Goal: Transaction & Acquisition: Book appointment/travel/reservation

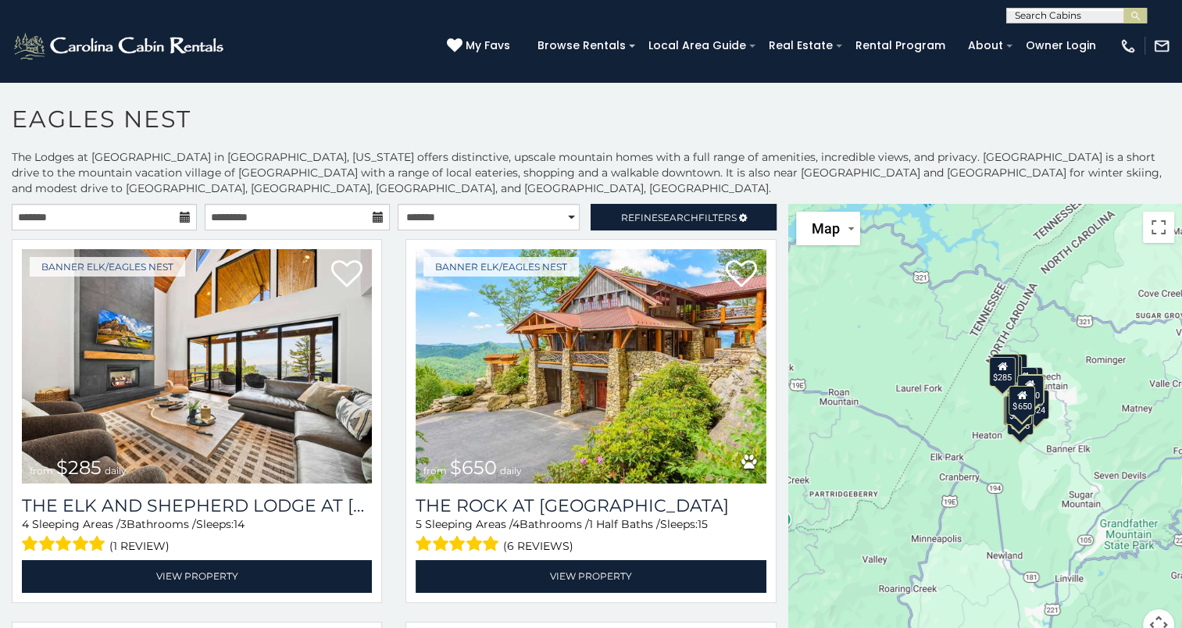
click at [182, 215] on icon at bounding box center [185, 217] width 11 height 11
click at [143, 212] on input "text" at bounding box center [104, 217] width 185 height 27
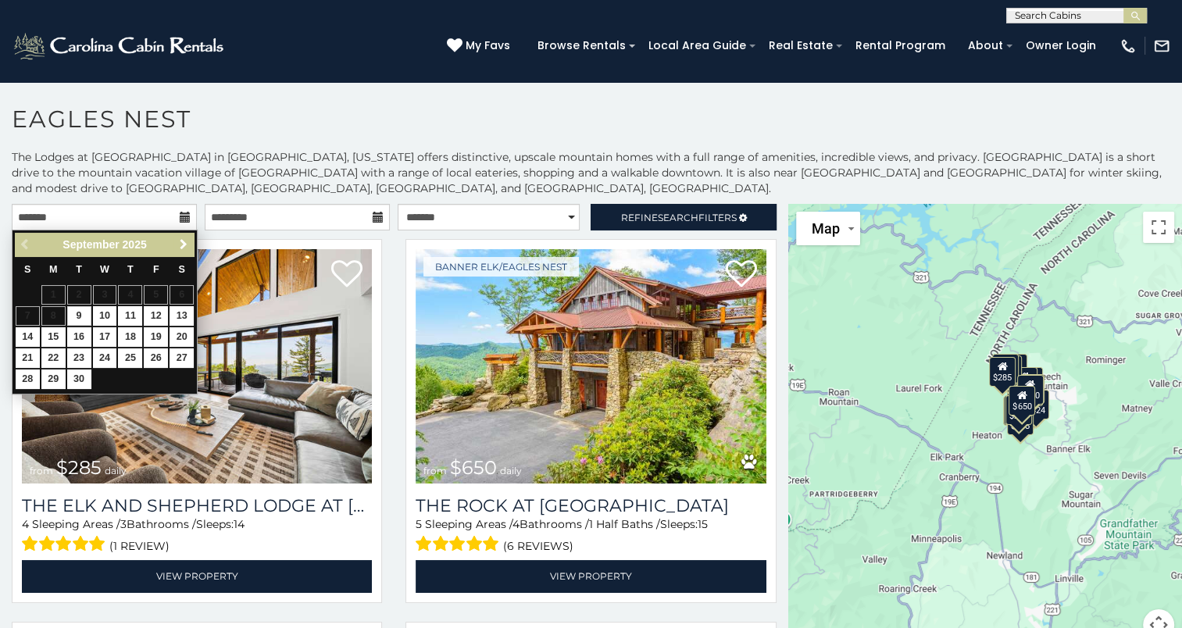
click at [184, 240] on span "Next" at bounding box center [183, 244] width 12 height 12
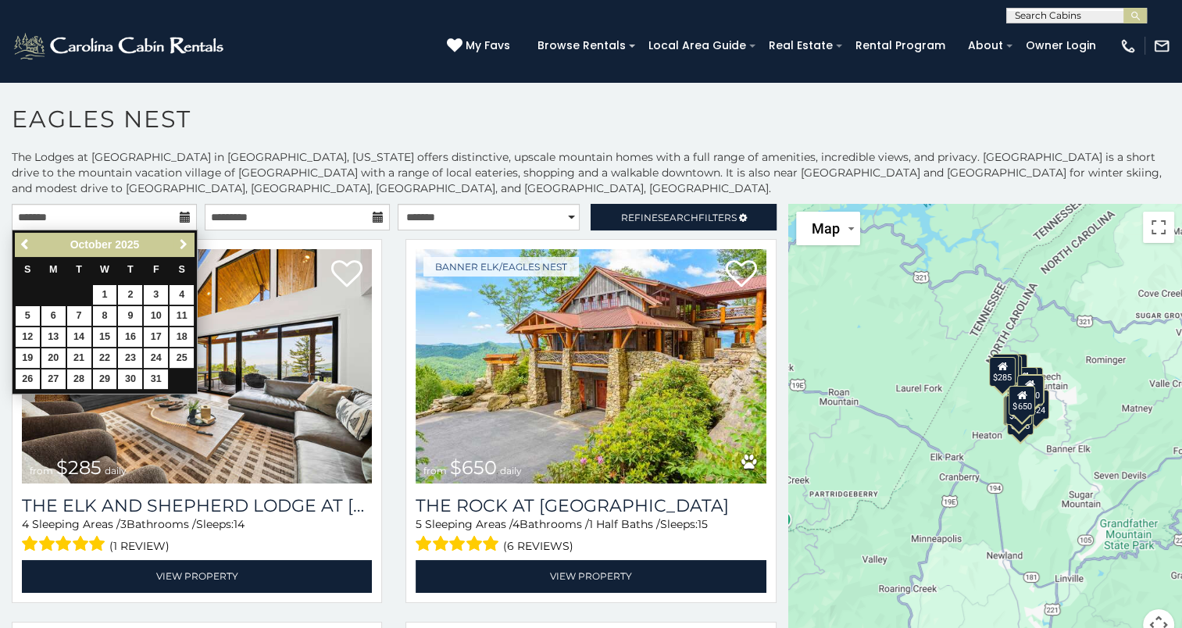
click at [184, 241] on span "Next" at bounding box center [183, 244] width 12 height 12
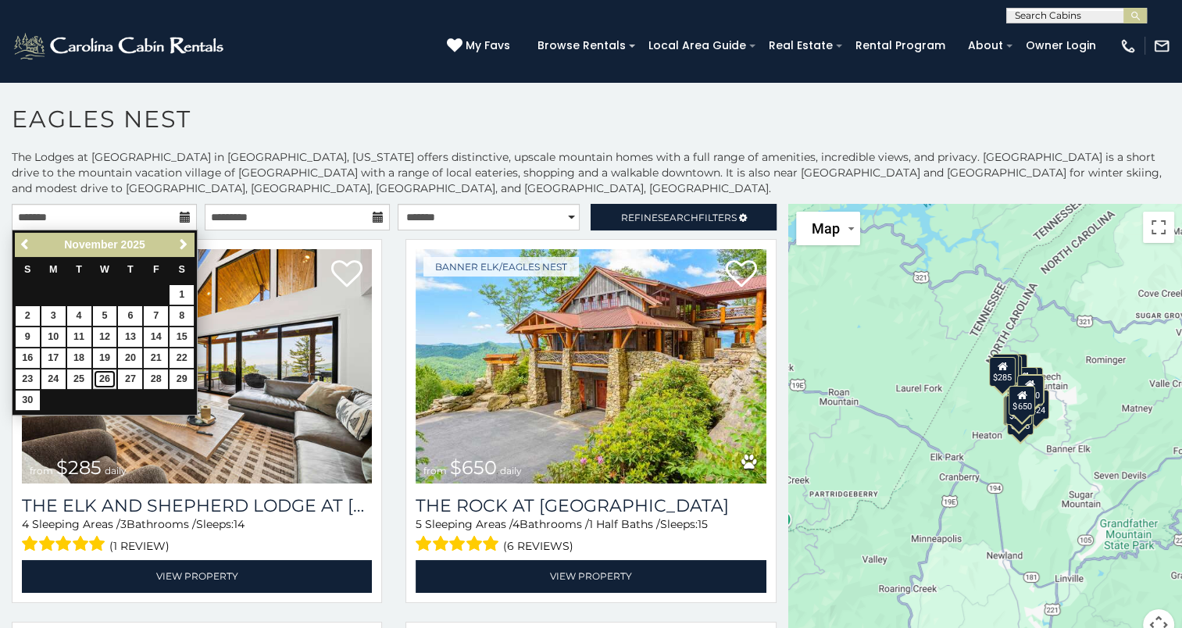
click at [100, 378] on link "26" at bounding box center [105, 380] width 24 height 20
type input "**********"
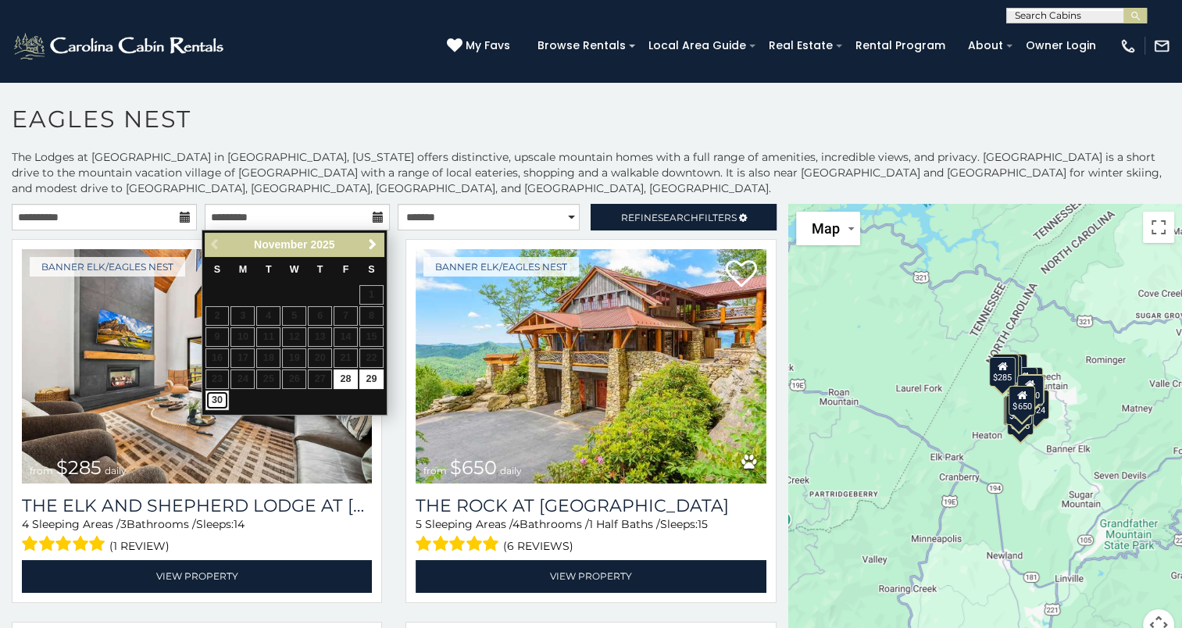
click at [213, 403] on link "30" at bounding box center [217, 401] width 24 height 20
type input "**********"
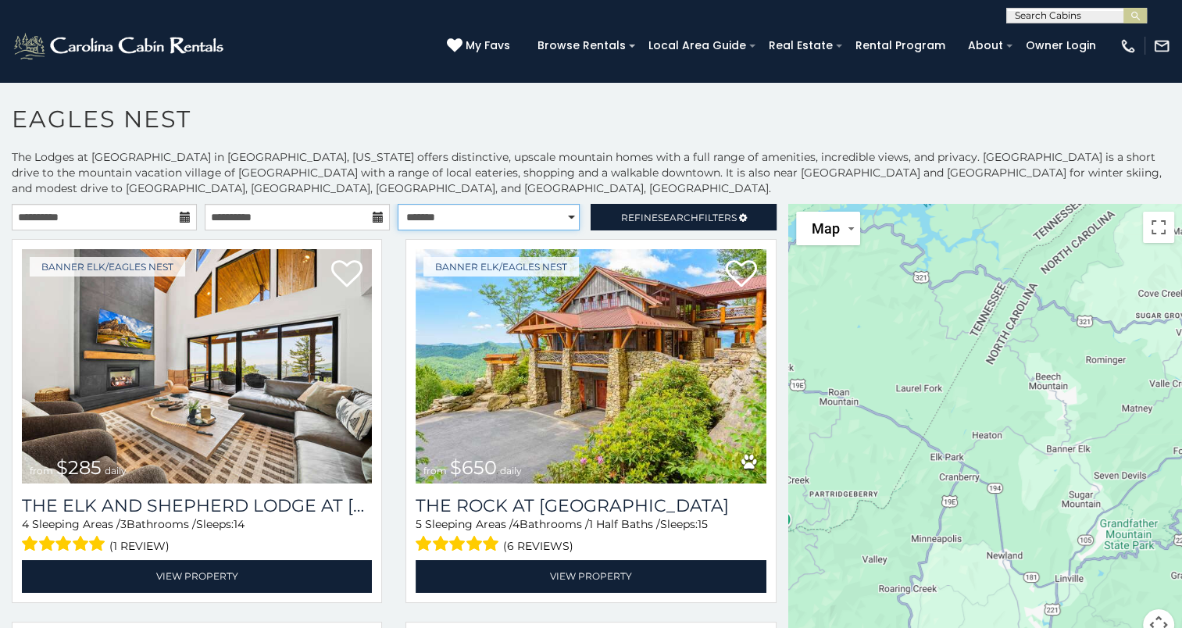
click at [457, 209] on select "**********" at bounding box center [489, 217] width 182 height 27
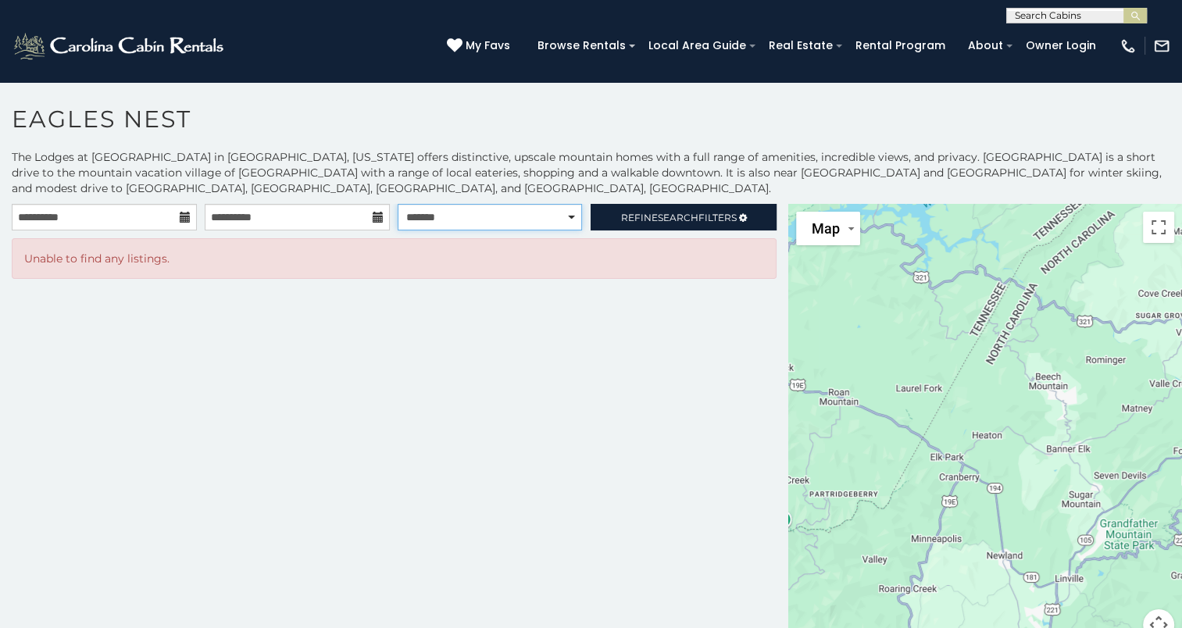
click at [457, 209] on select "**********" at bounding box center [490, 217] width 184 height 27
click at [678, 216] on span "Search" at bounding box center [678, 218] width 41 height 12
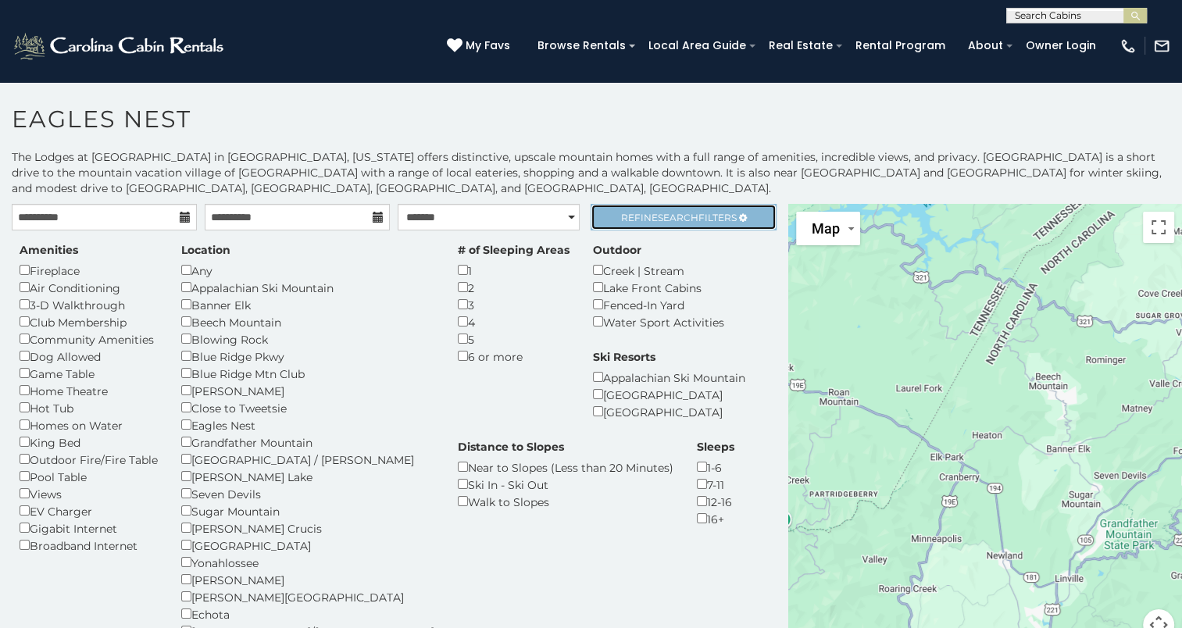
click at [680, 222] on span "Search" at bounding box center [678, 218] width 41 height 12
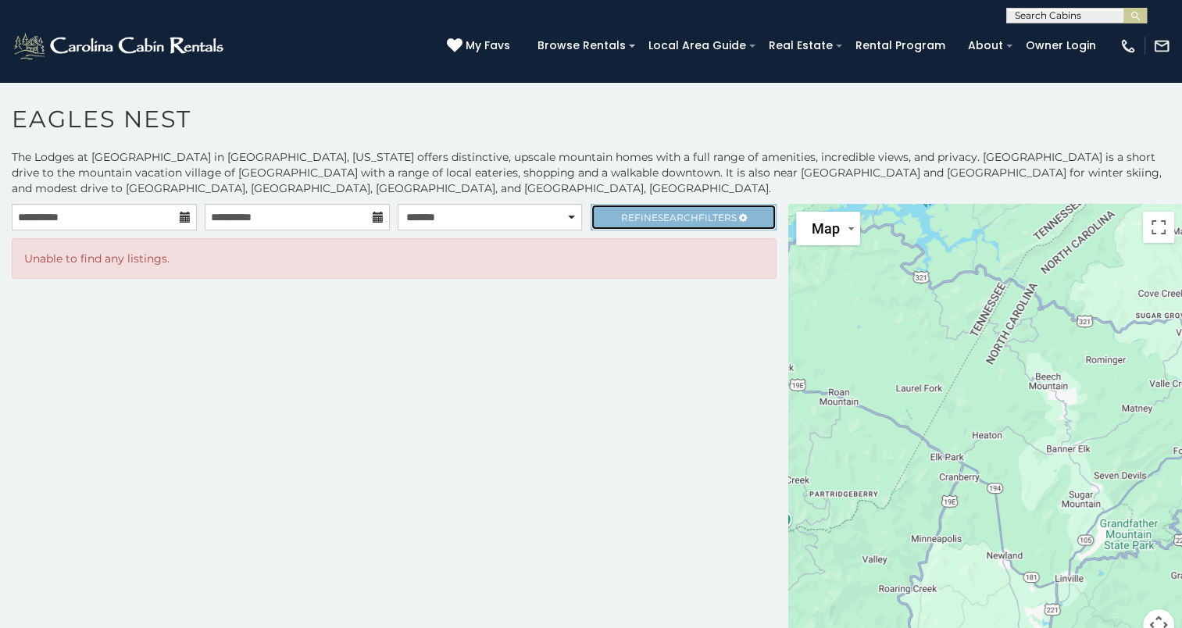
click at [684, 212] on span "Search" at bounding box center [678, 218] width 41 height 12
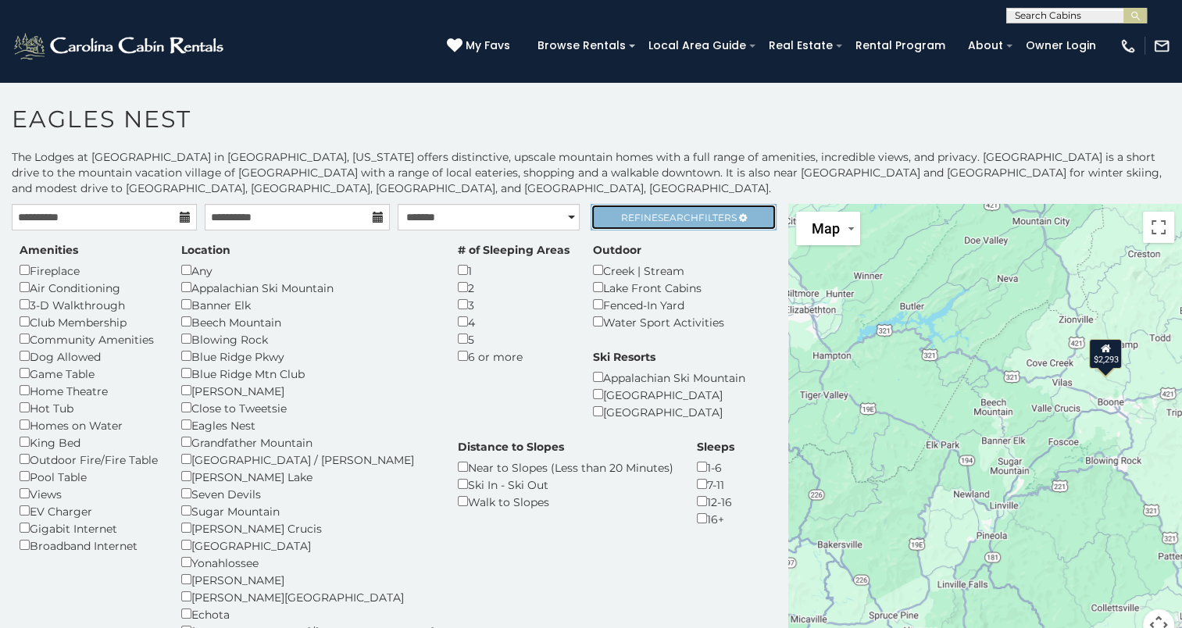
click at [695, 216] on span "Refine Search Filters" at bounding box center [679, 218] width 116 height 12
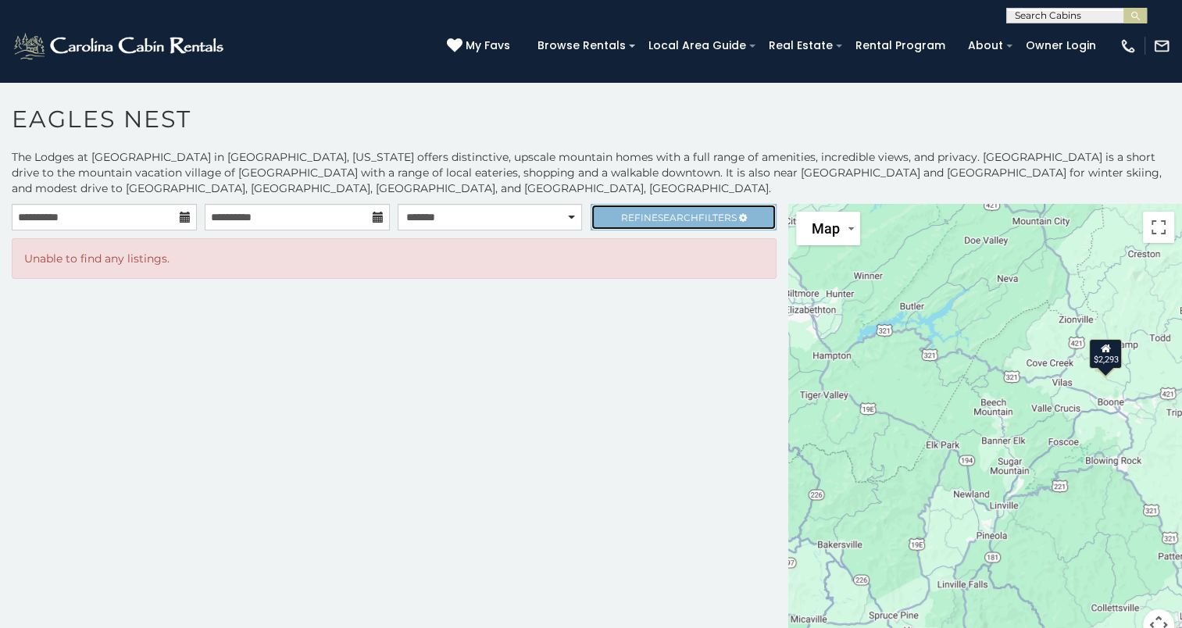
click at [694, 216] on span "Refine Search Filters" at bounding box center [679, 218] width 116 height 12
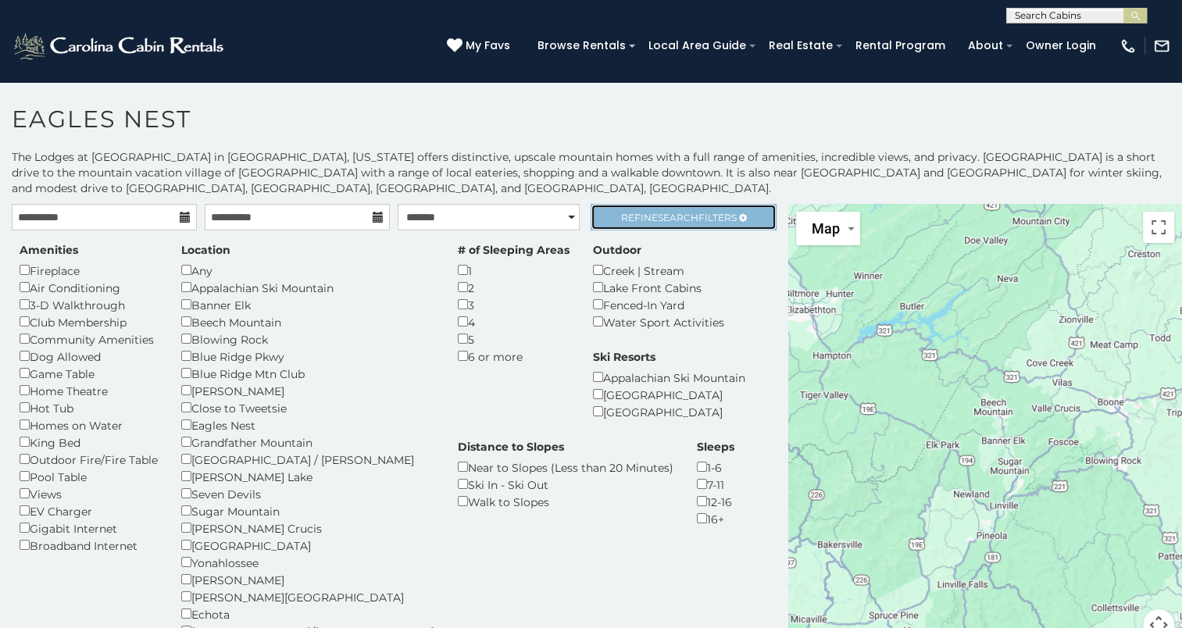
click at [658, 221] on span "Search" at bounding box center [678, 218] width 41 height 12
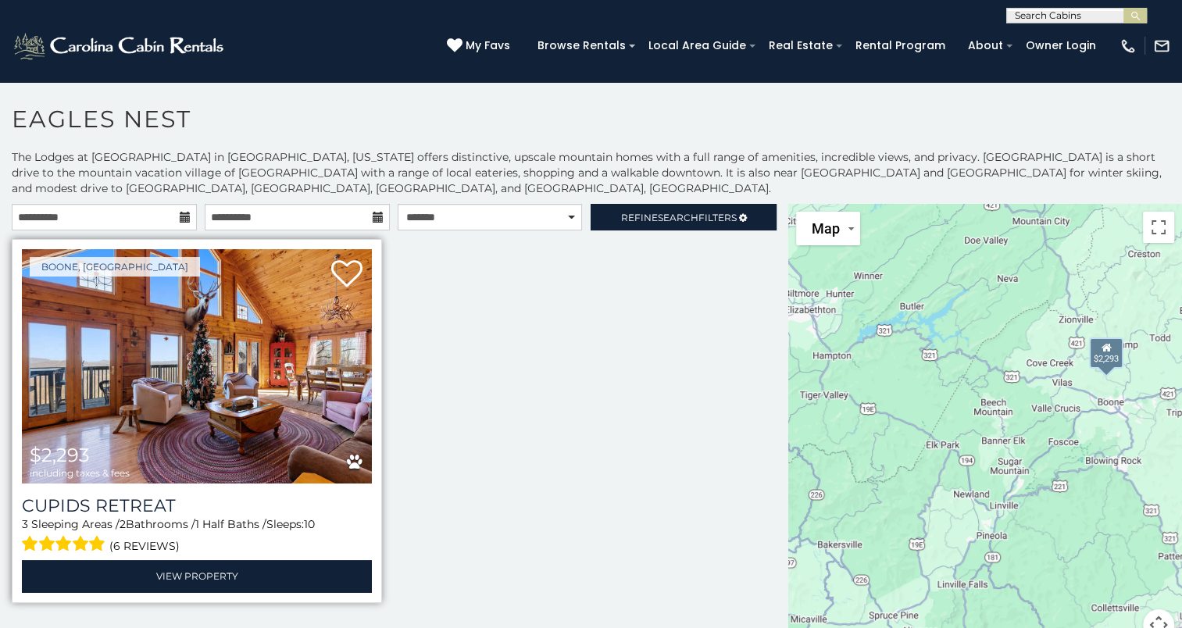
click at [228, 370] on img at bounding box center [197, 366] width 350 height 234
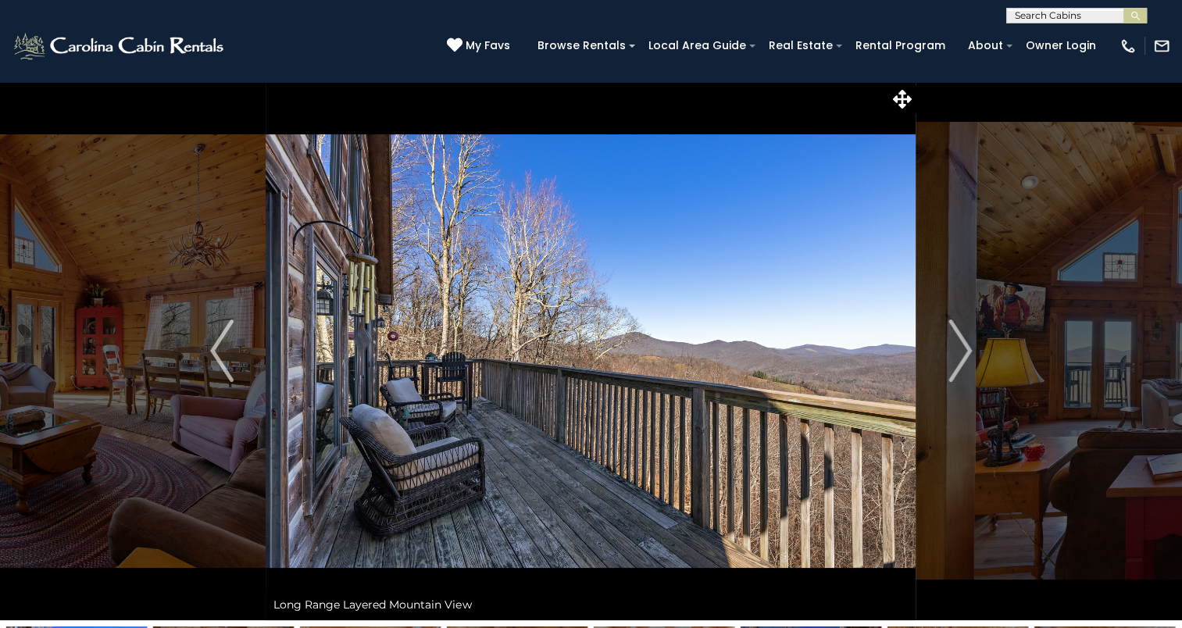
click at [969, 362] on img "Next" at bounding box center [959, 351] width 23 height 62
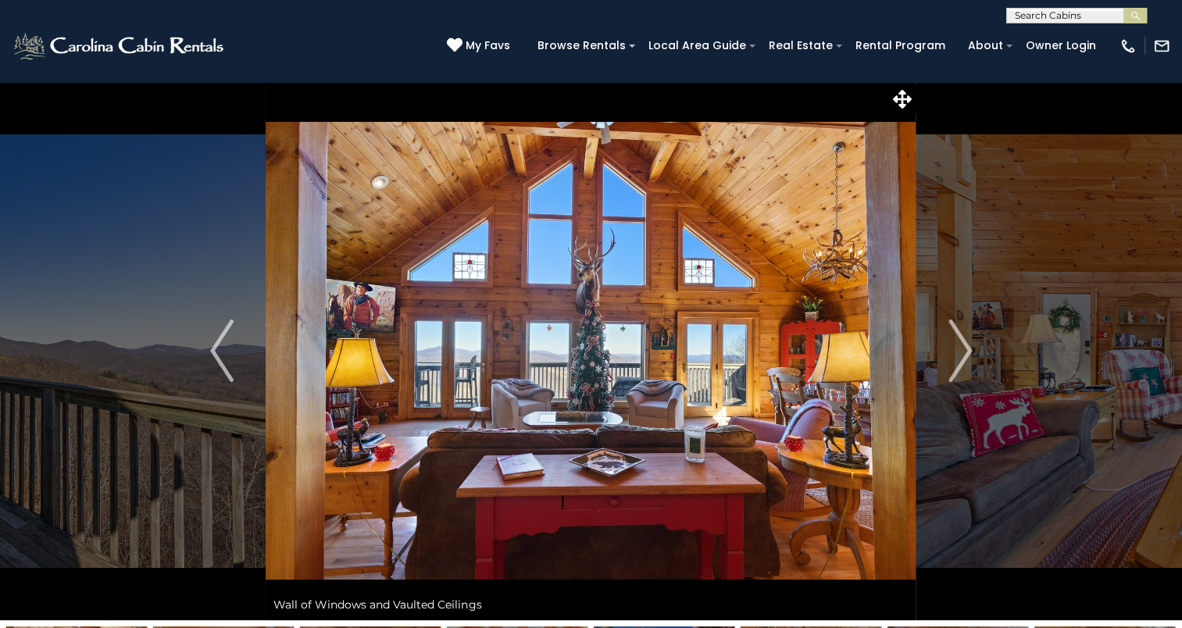
click at [969, 362] on img "Next" at bounding box center [959, 351] width 23 height 62
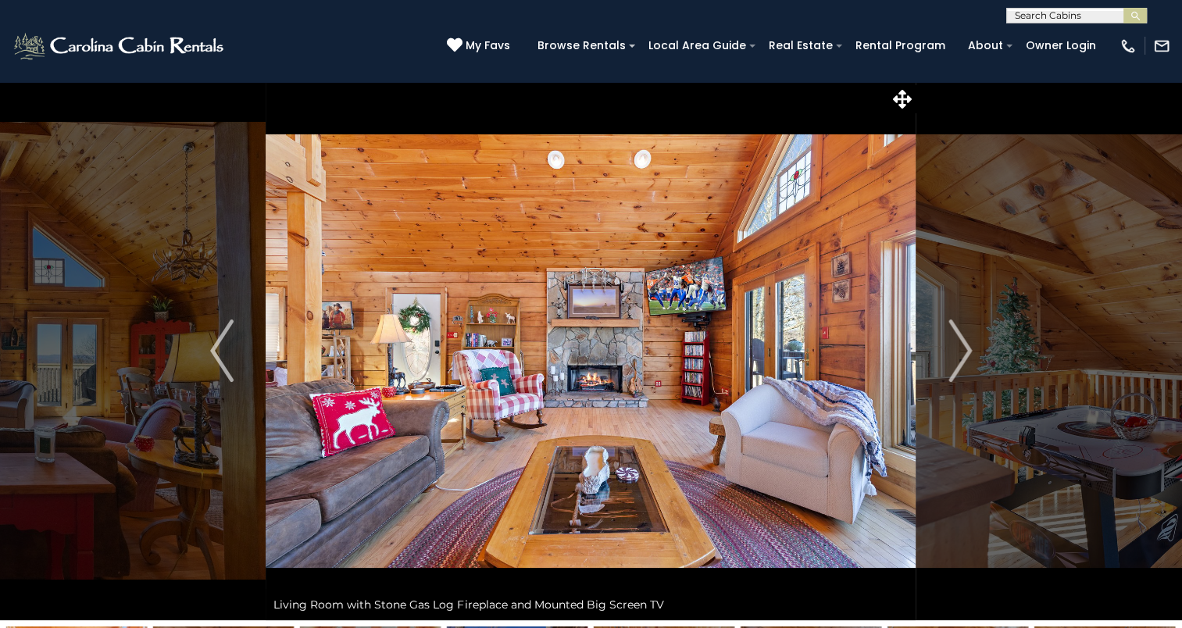
click at [969, 362] on img "Next" at bounding box center [959, 351] width 23 height 62
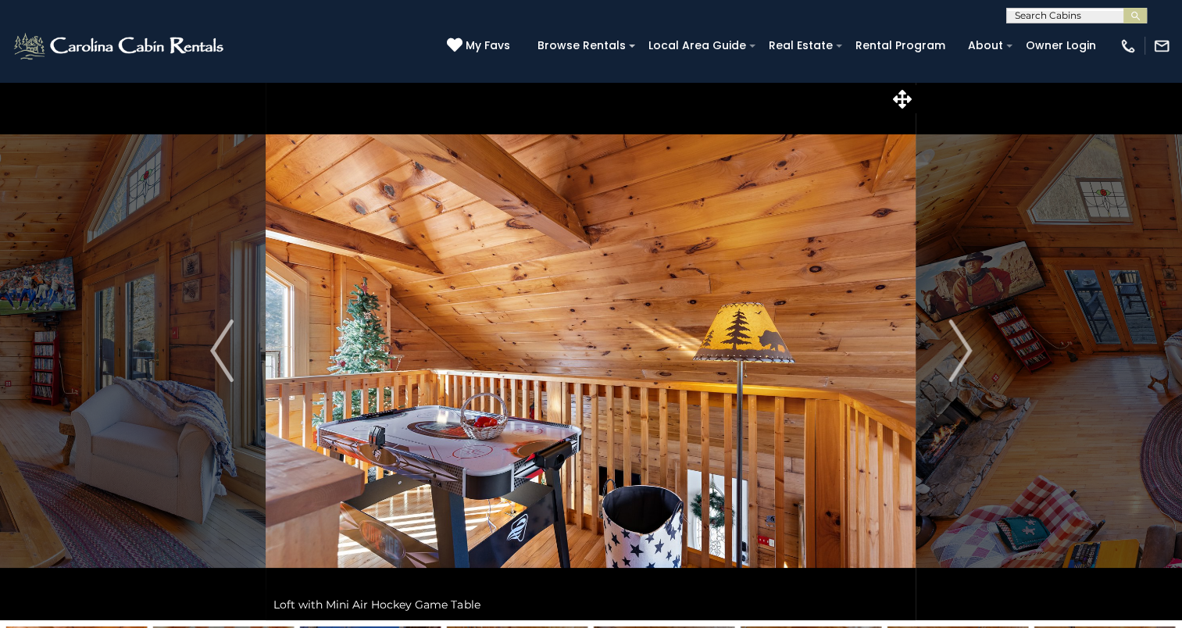
click at [969, 362] on img "Next" at bounding box center [959, 351] width 23 height 62
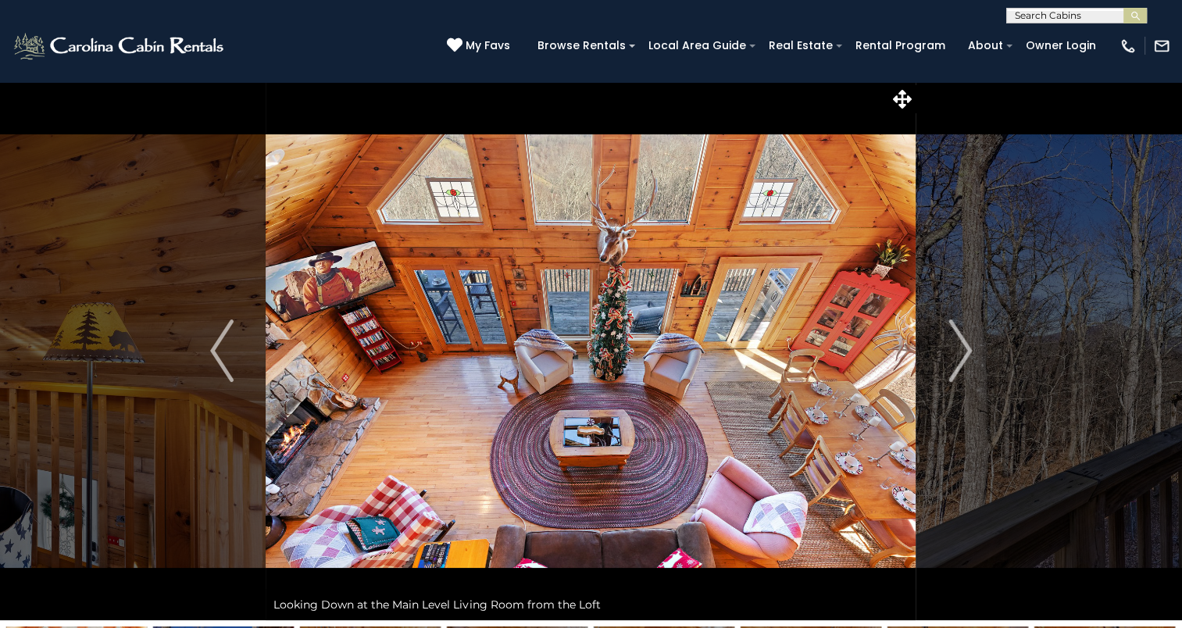
click at [969, 362] on img "Next" at bounding box center [959, 351] width 23 height 62
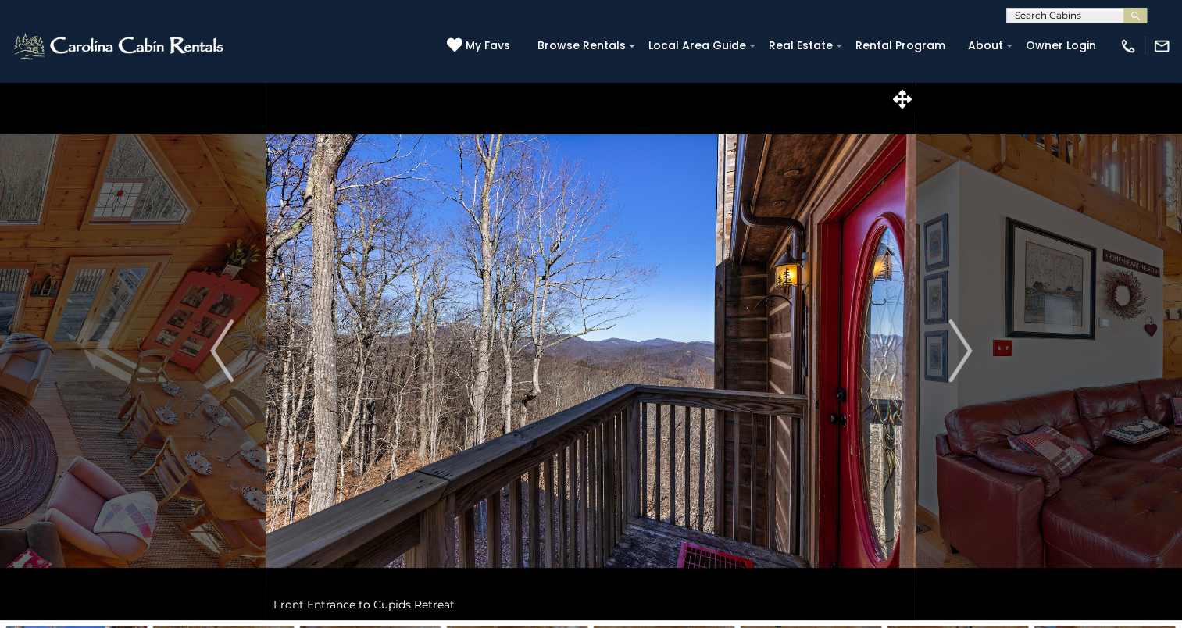
click at [969, 362] on img "Next" at bounding box center [959, 351] width 23 height 62
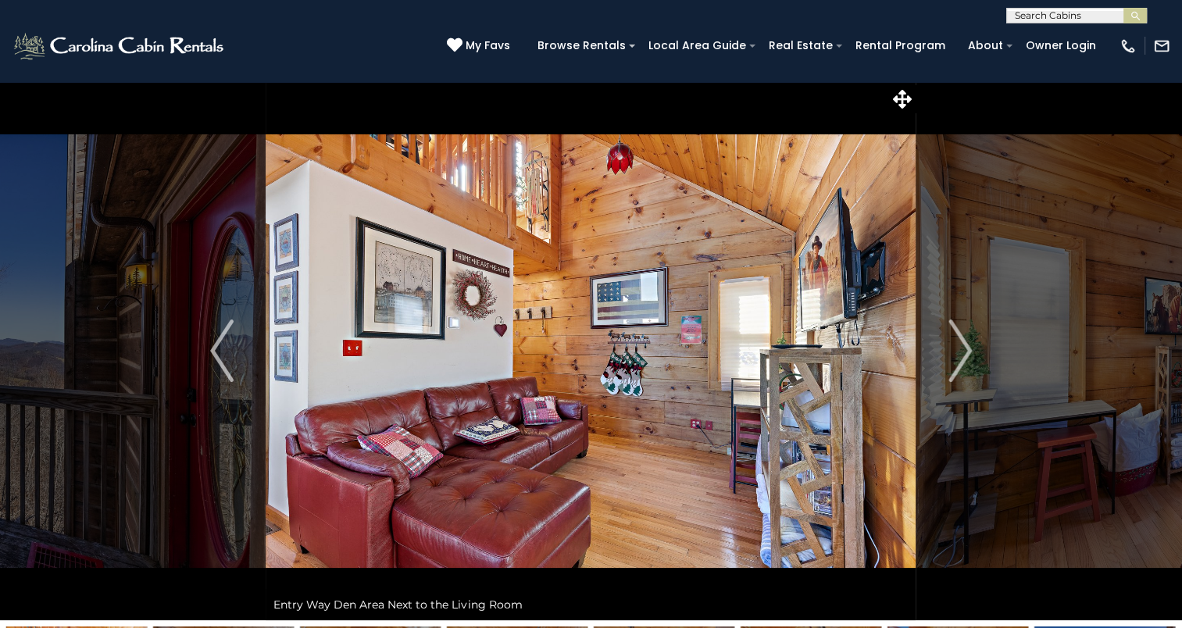
click at [969, 362] on img "Next" at bounding box center [959, 351] width 23 height 62
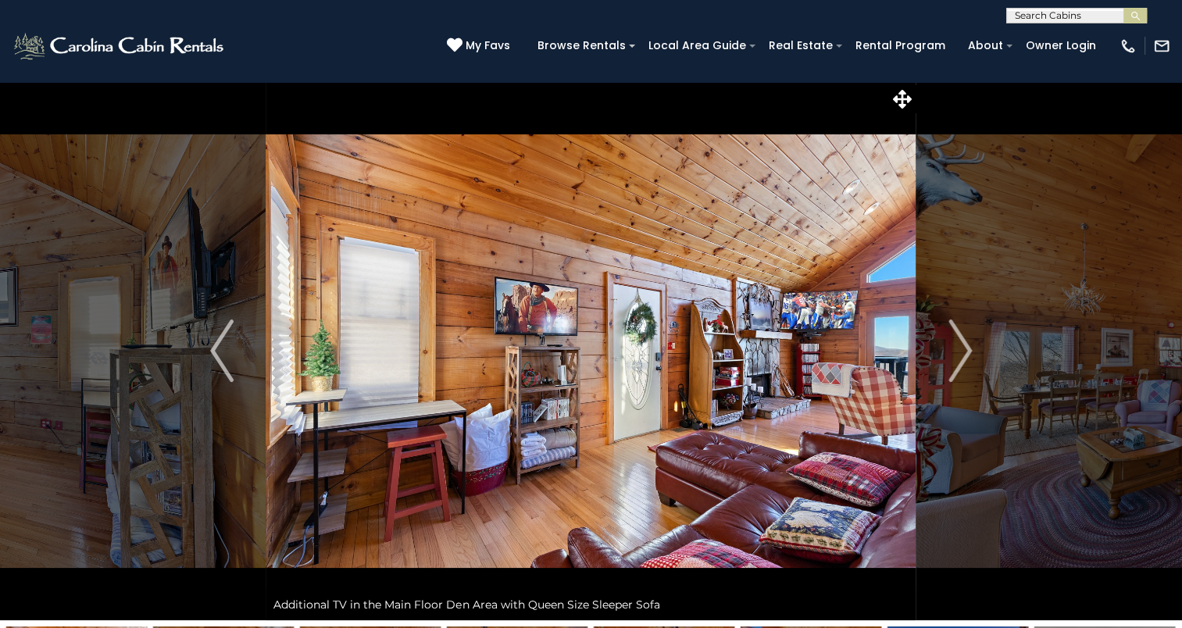
click at [969, 362] on img "Next" at bounding box center [959, 351] width 23 height 62
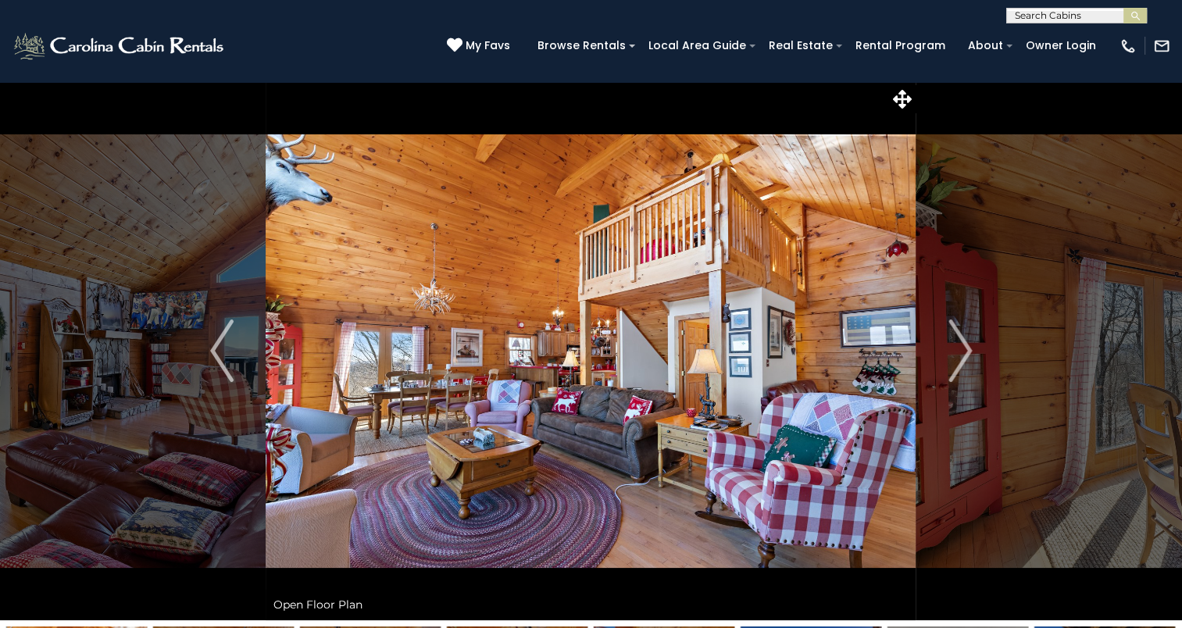
click at [969, 362] on img "Next" at bounding box center [959, 351] width 23 height 62
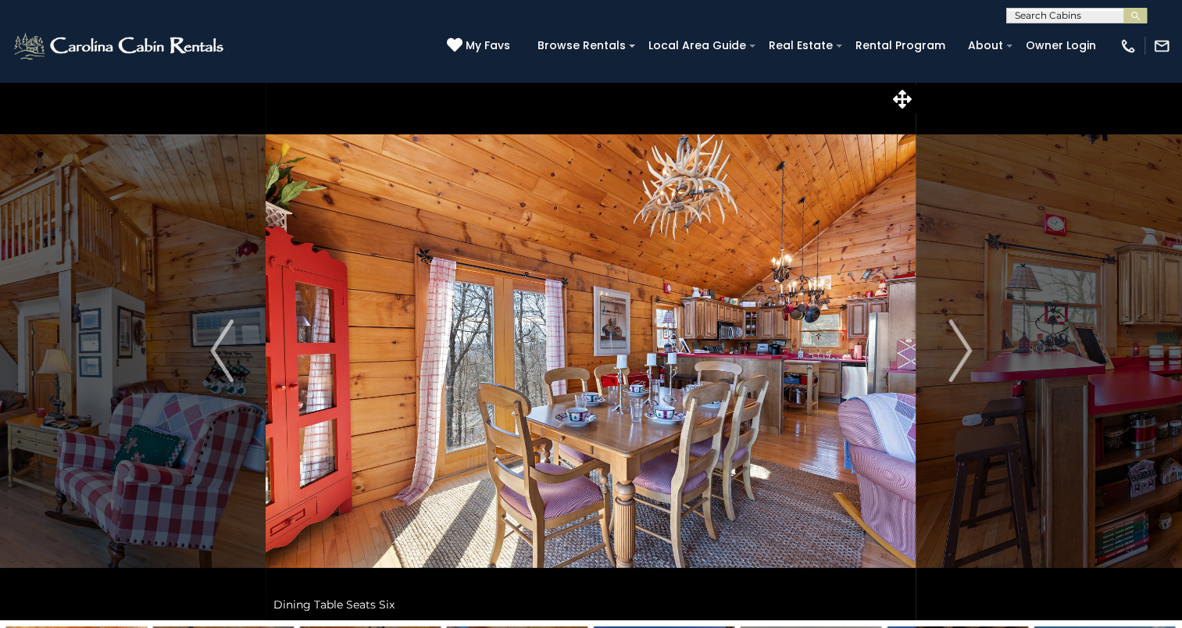
click at [969, 362] on img "Next" at bounding box center [959, 351] width 23 height 62
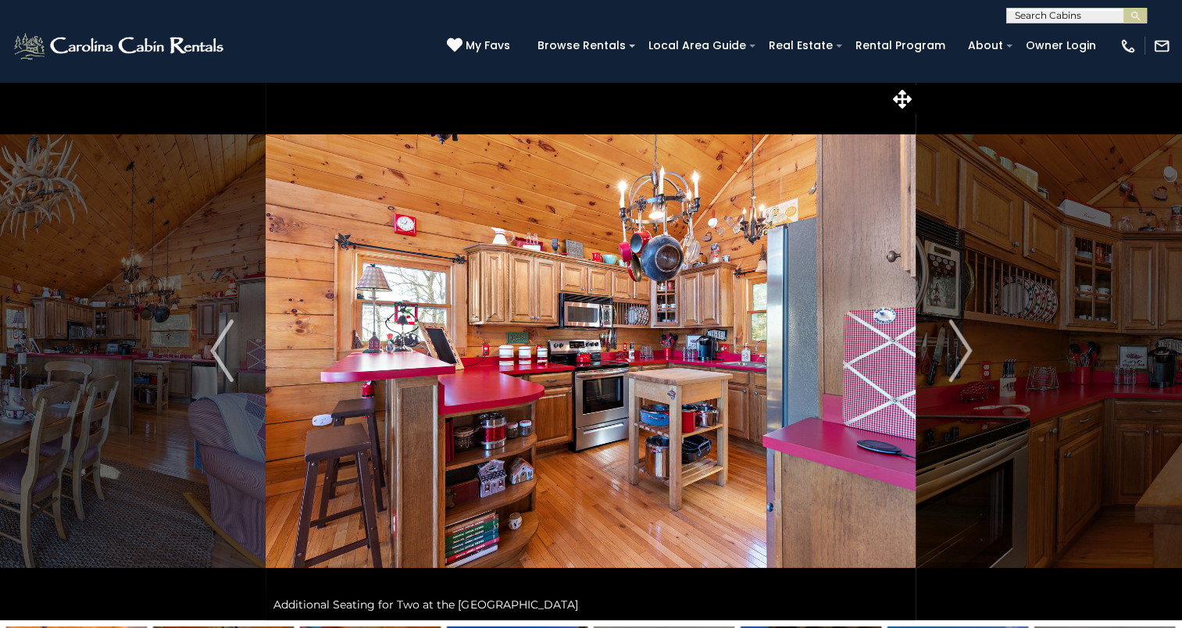
click at [969, 362] on img "Next" at bounding box center [959, 351] width 23 height 62
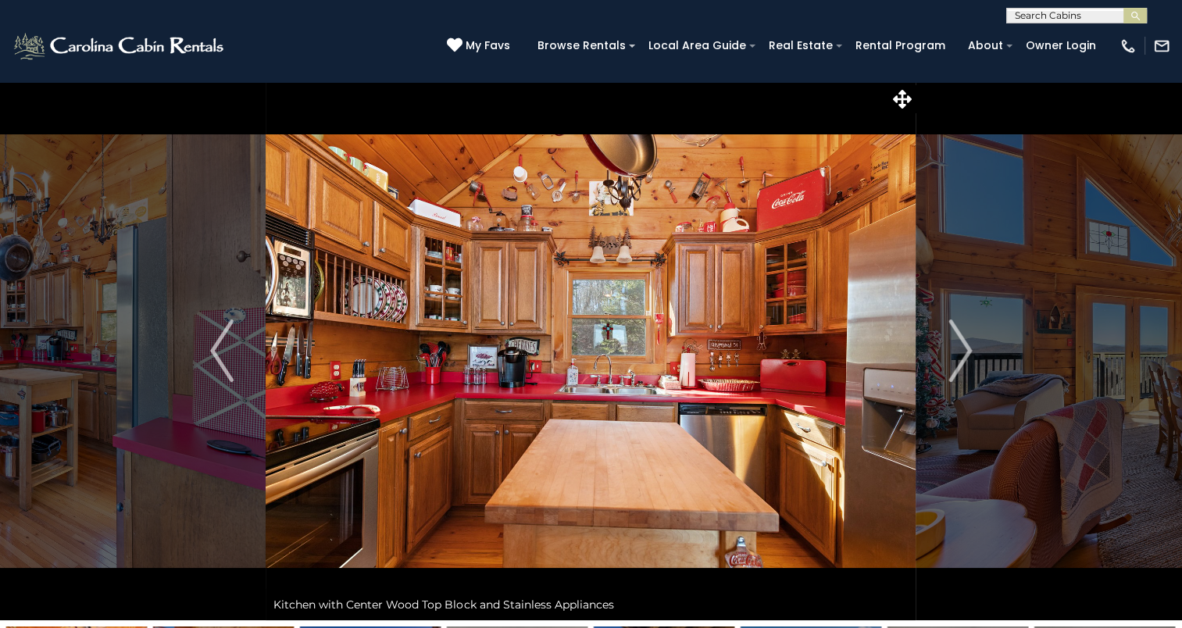
click at [969, 362] on img "Next" at bounding box center [959, 351] width 23 height 62
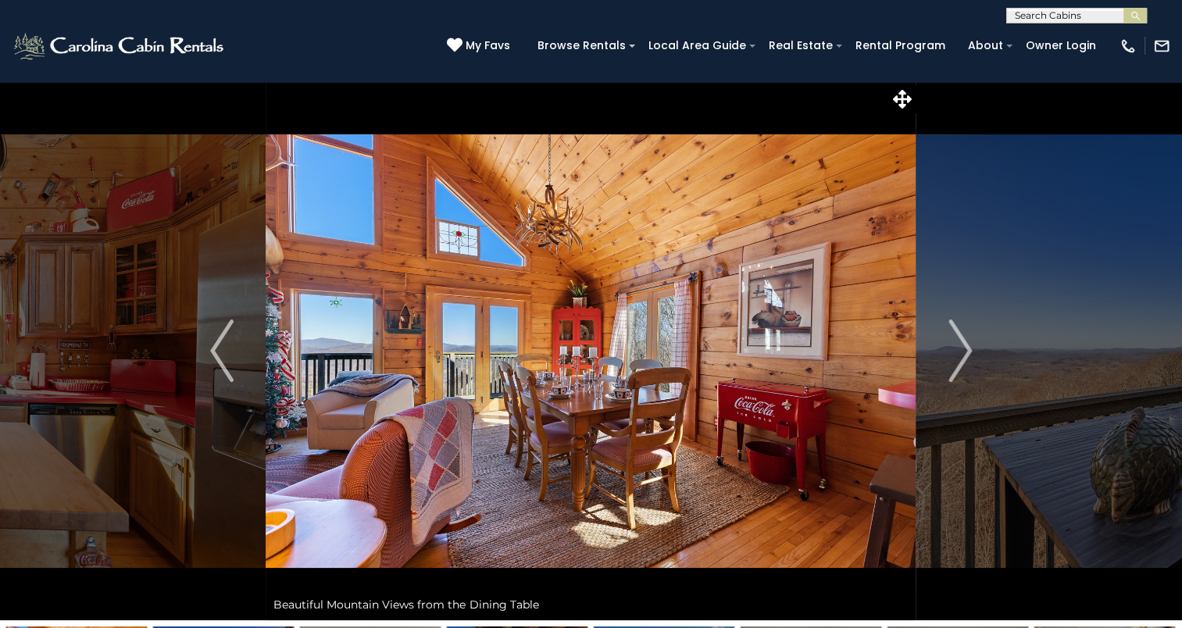
click at [969, 362] on img "Next" at bounding box center [959, 351] width 23 height 62
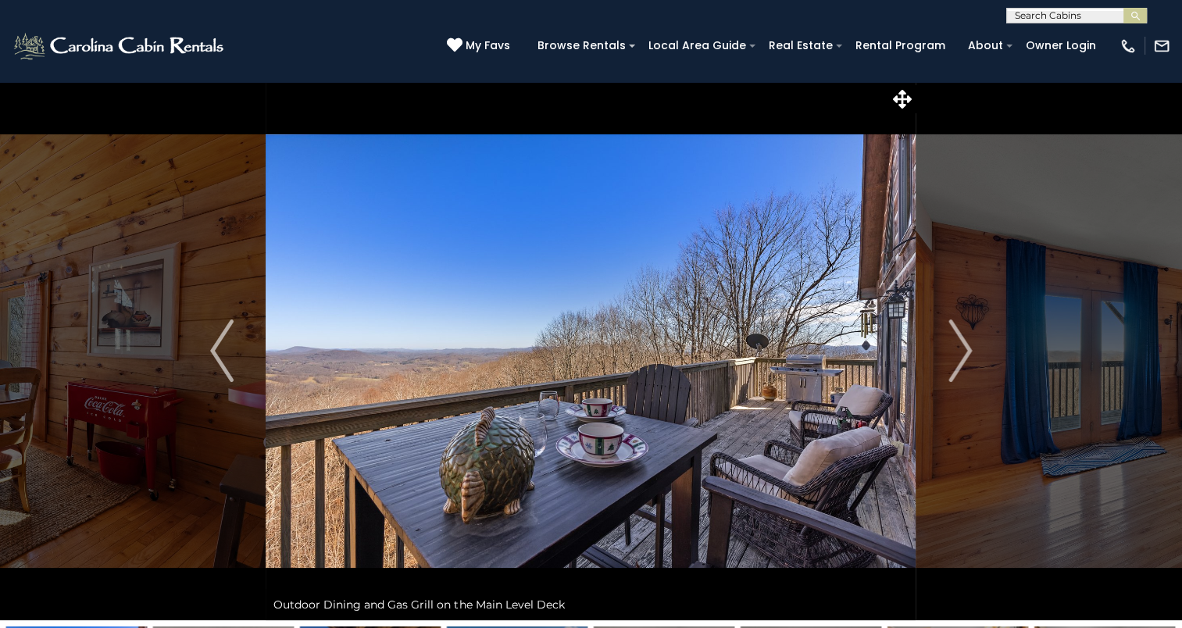
click at [969, 362] on img "Next" at bounding box center [959, 351] width 23 height 62
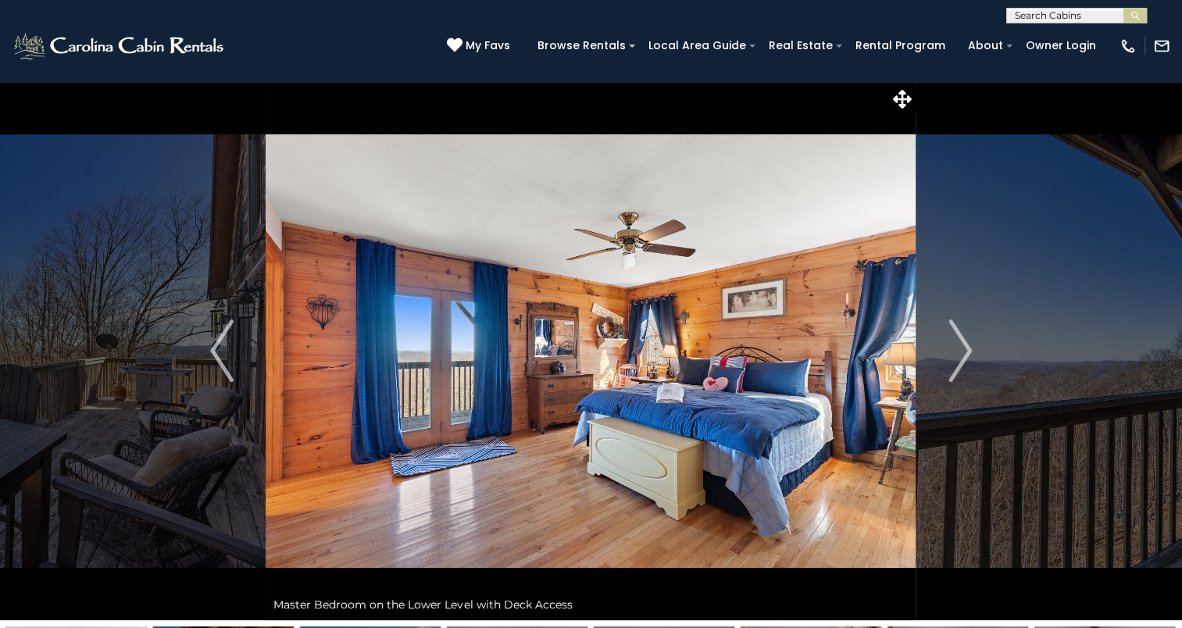
click at [969, 362] on img "Next" at bounding box center [959, 351] width 23 height 62
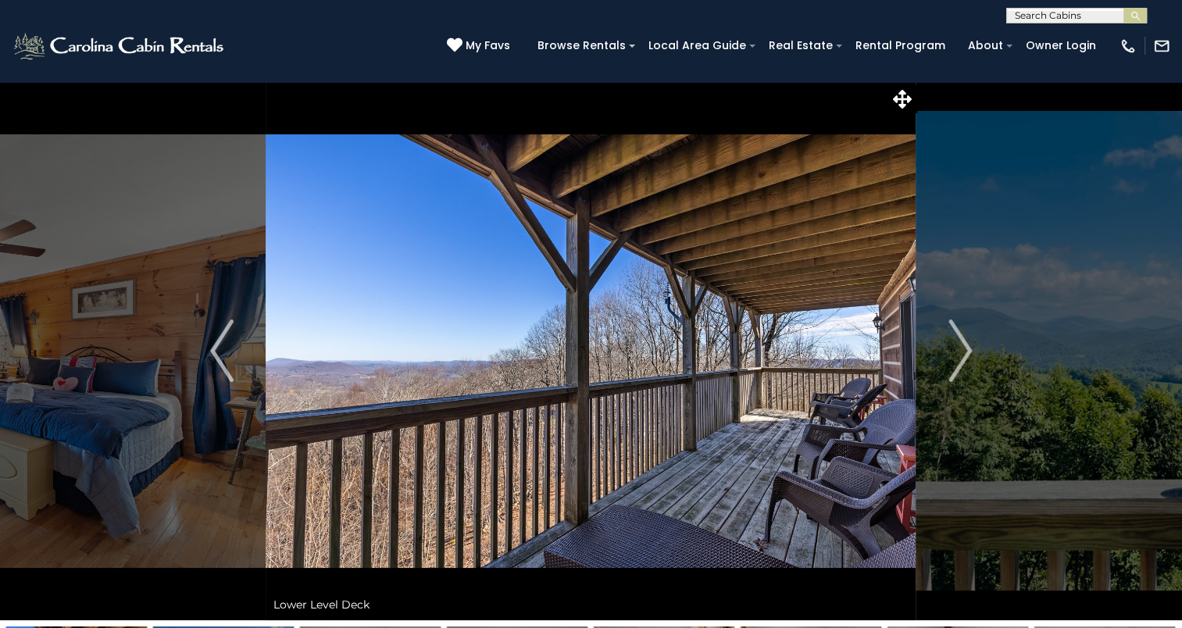
click at [969, 362] on img "Next" at bounding box center [959, 351] width 23 height 62
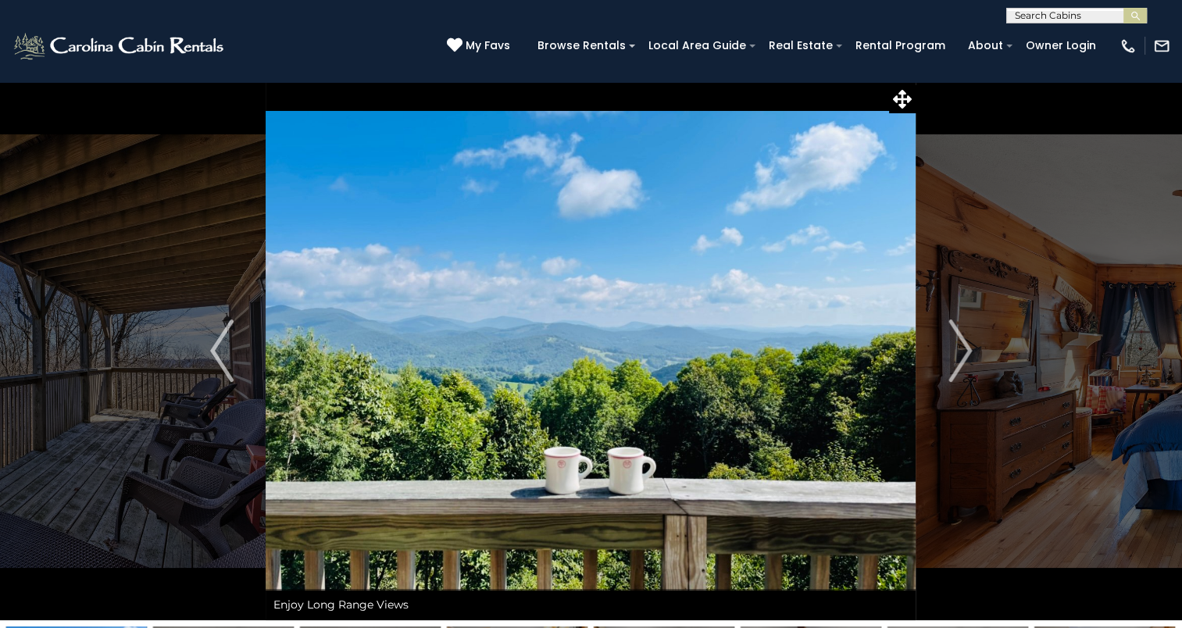
click at [969, 362] on img "Next" at bounding box center [959, 351] width 23 height 62
